Goal: Task Accomplishment & Management: Complete application form

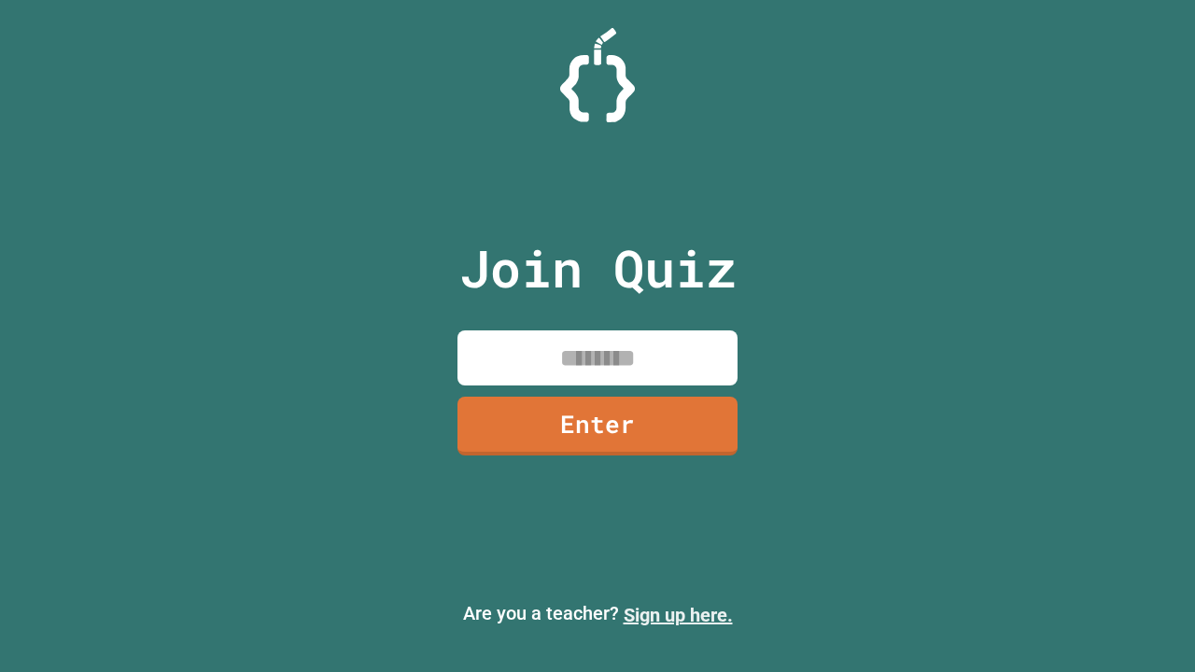
click at [678, 615] on link "Sign up here." at bounding box center [678, 615] width 109 height 22
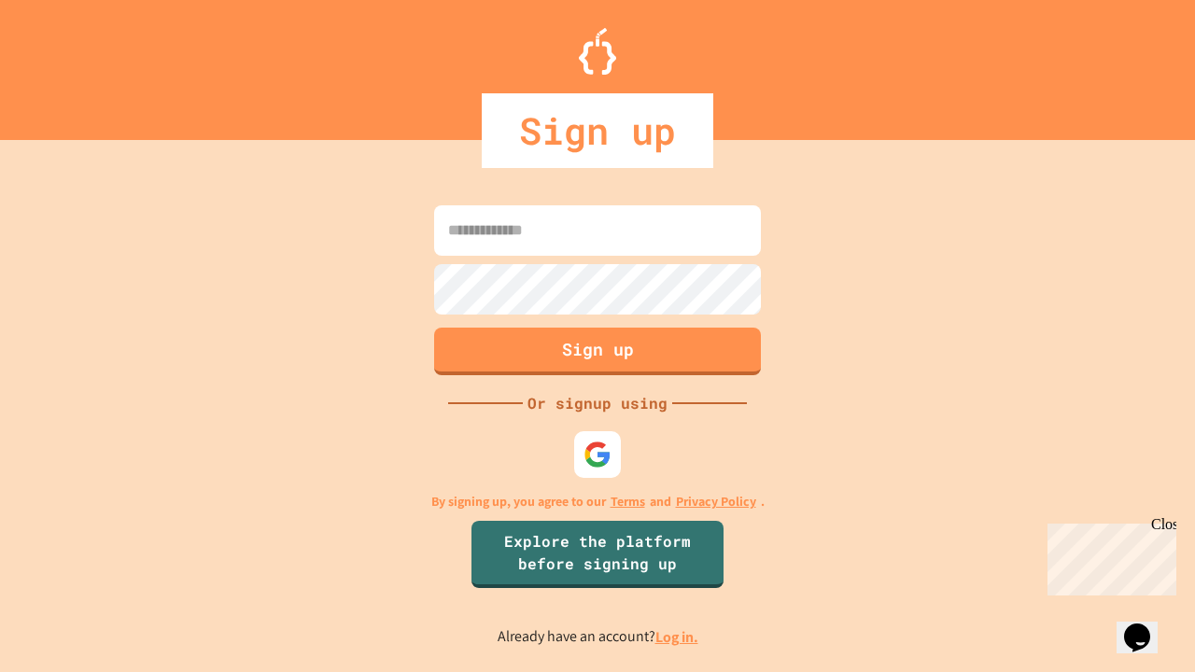
click at [678, 637] on link "Log in." at bounding box center [676, 637] width 43 height 20
